Goal: Entertainment & Leisure: Browse casually

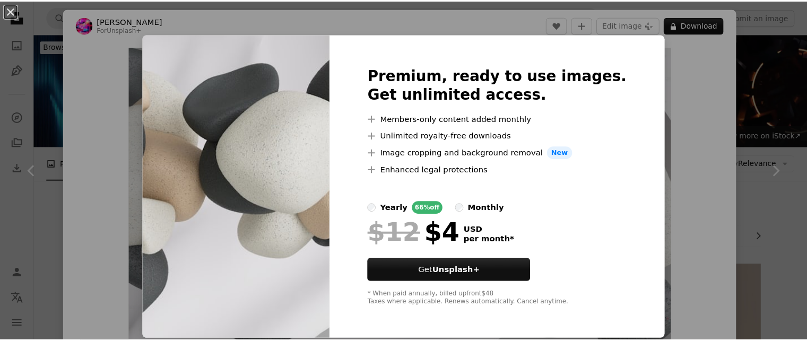
scroll to position [478, 0]
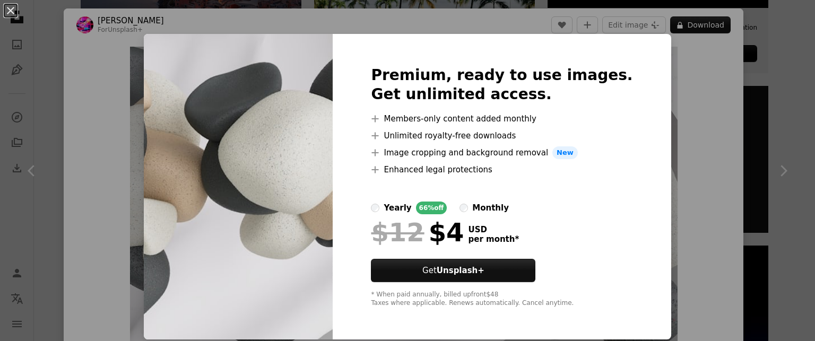
click at [658, 81] on div "An X shape Premium, ready to use images. Get unlimited access. A plus sign Memb…" at bounding box center [407, 170] width 815 height 341
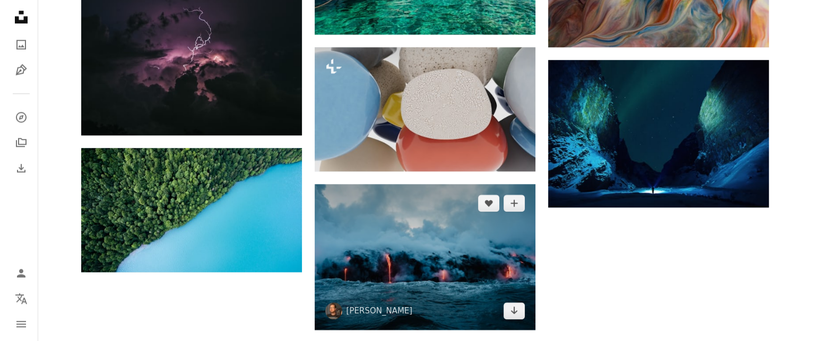
scroll to position [1168, 0]
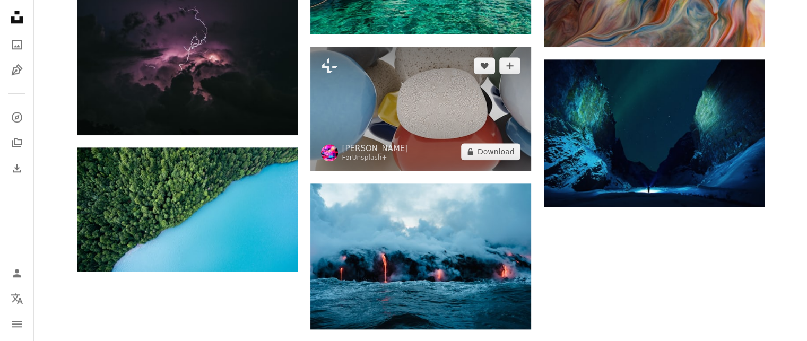
click at [421, 100] on img at bounding box center [421, 109] width 221 height 124
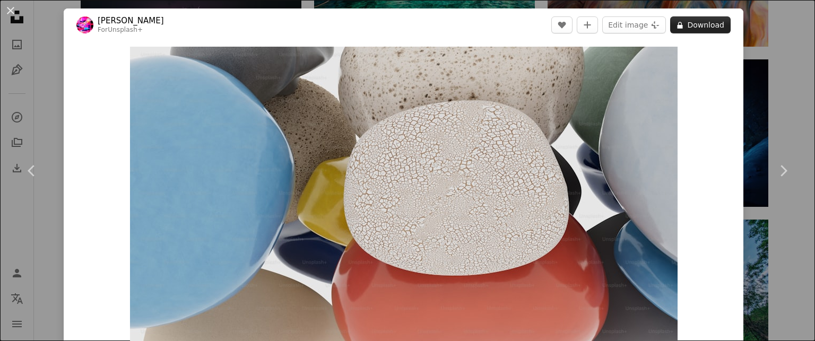
click at [694, 24] on button "A lock Download" at bounding box center [700, 24] width 61 height 17
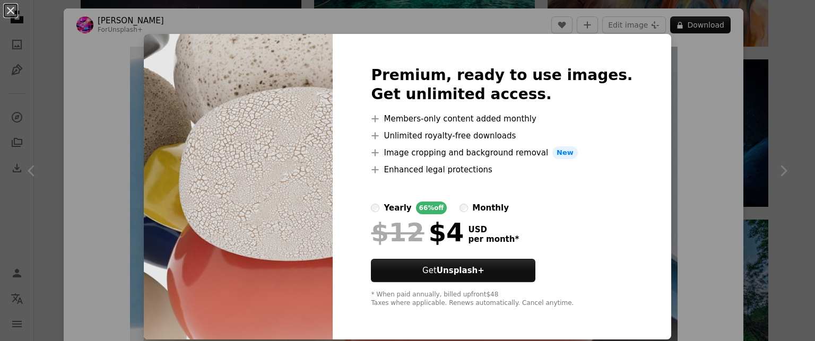
click at [664, 110] on div "An X shape Premium, ready to use images. Get unlimited access. A plus sign Memb…" at bounding box center [407, 170] width 815 height 341
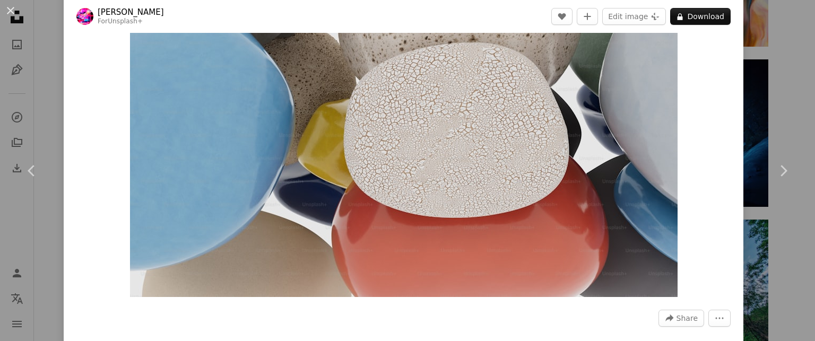
scroll to position [53, 0]
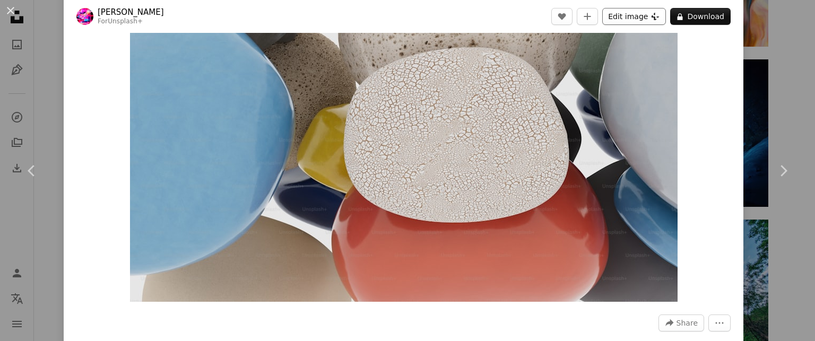
click at [618, 19] on button "Edit image Plus sign for Unsplash+" at bounding box center [635, 16] width 64 height 17
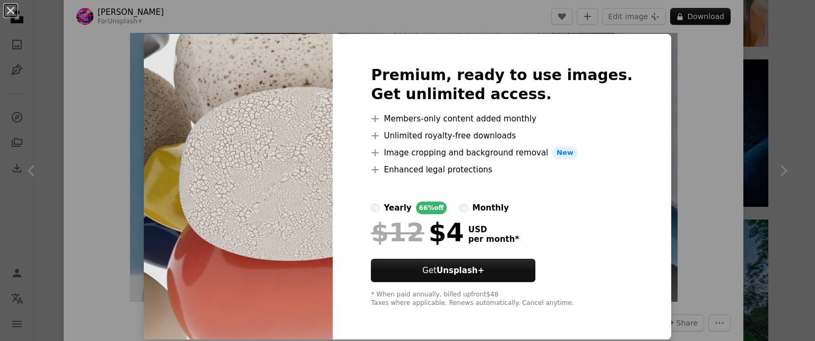
click at [670, 46] on div "An X shape Premium, ready to use images. Get unlimited access. A plus sign Memb…" at bounding box center [407, 170] width 815 height 341
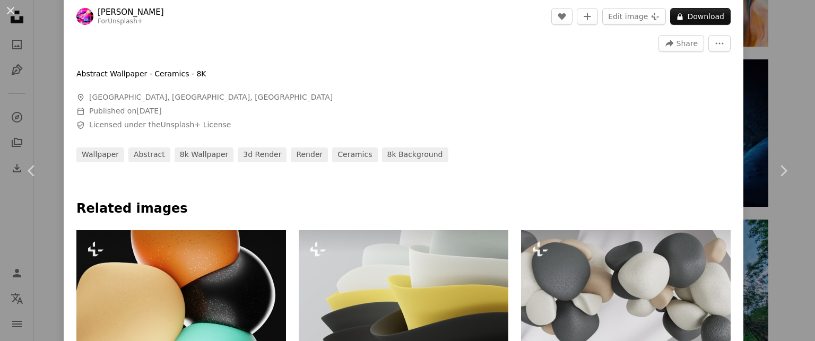
scroll to position [425, 0]
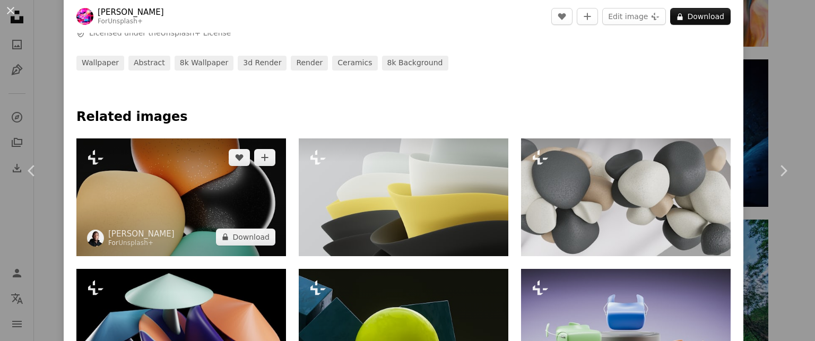
click at [213, 181] on img at bounding box center [181, 198] width 210 height 118
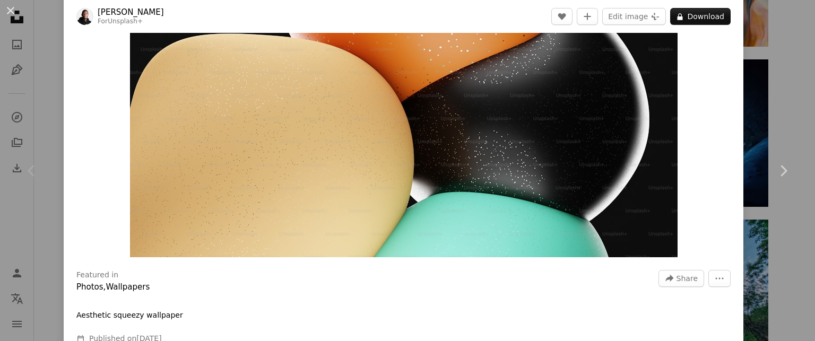
scroll to position [106, 0]
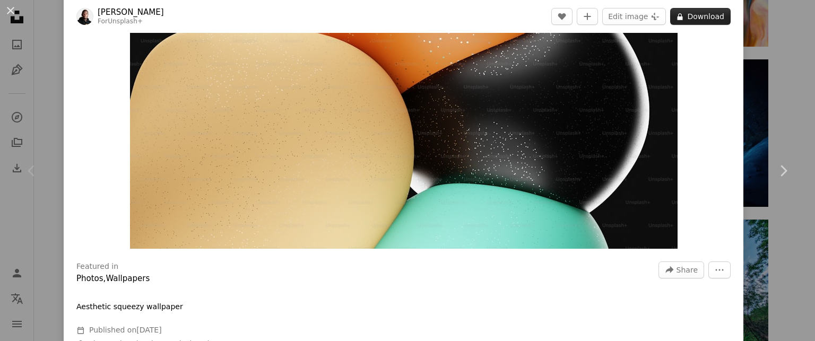
click at [678, 15] on icon "A lock" at bounding box center [680, 17] width 8 height 8
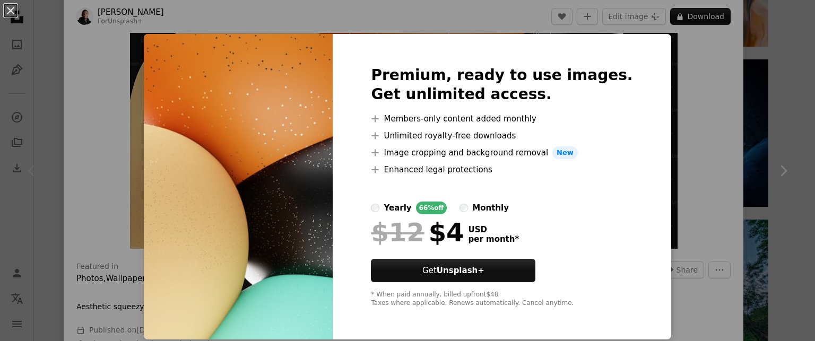
click at [662, 73] on div "An X shape Premium, ready to use images. Get unlimited access. A plus sign Memb…" at bounding box center [407, 170] width 815 height 341
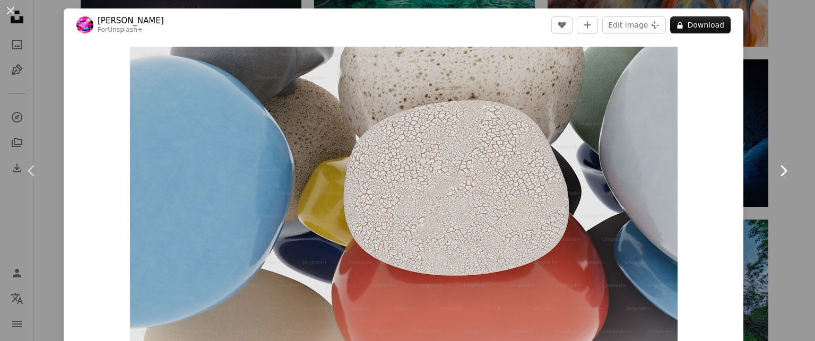
click at [781, 169] on icon "Chevron right" at bounding box center [783, 170] width 17 height 17
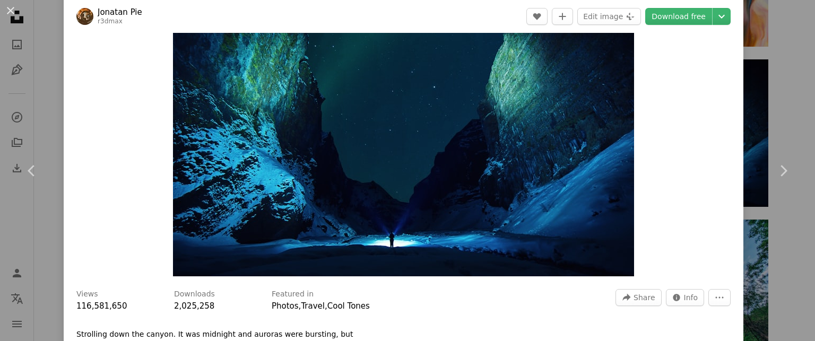
scroll to position [106, 0]
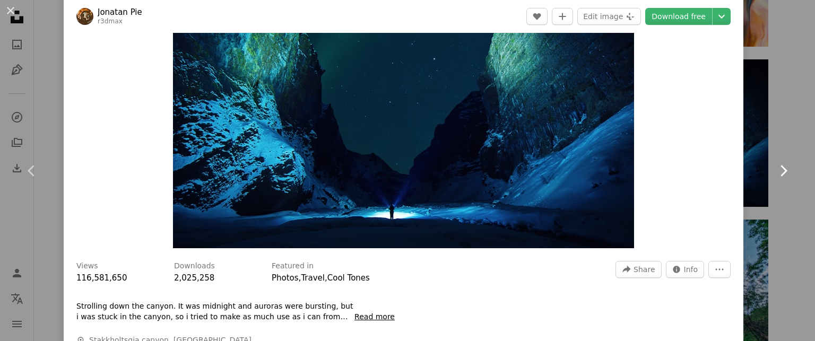
click at [775, 170] on icon "Chevron right" at bounding box center [783, 170] width 17 height 17
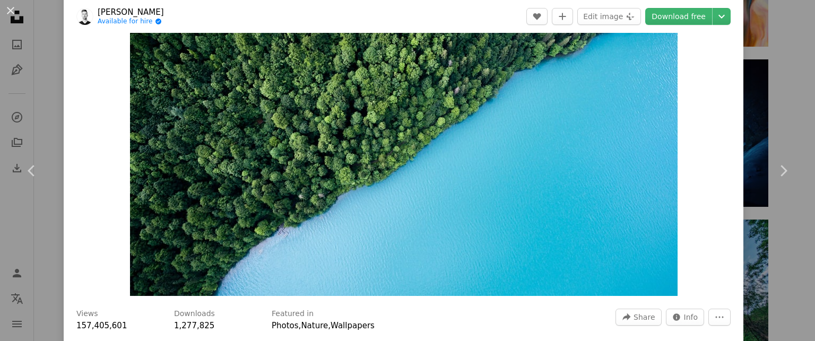
scroll to position [53, 0]
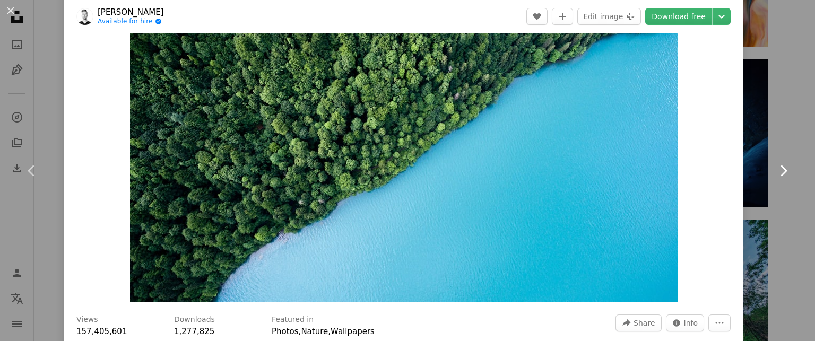
click at [780, 169] on icon "Chevron right" at bounding box center [783, 170] width 17 height 17
